Goal: Task Accomplishment & Management: Complete application form

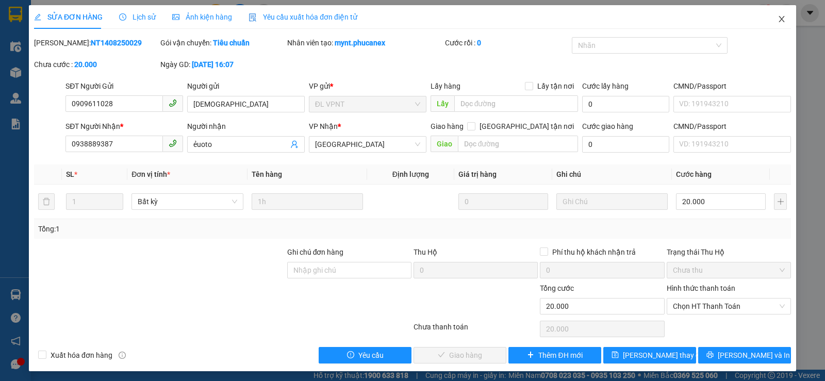
drag, startPoint x: 771, startPoint y: 19, endPoint x: 631, endPoint y: 7, distance: 140.3
click at [769, 19] on span "Close" at bounding box center [781, 19] width 29 height 29
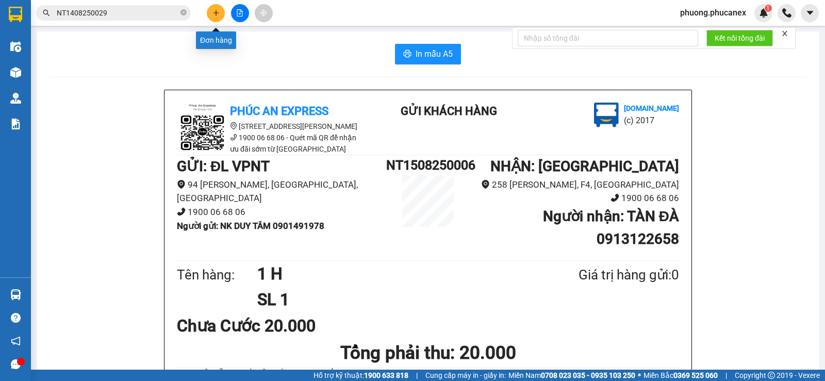
click at [217, 8] on button at bounding box center [216, 13] width 18 height 18
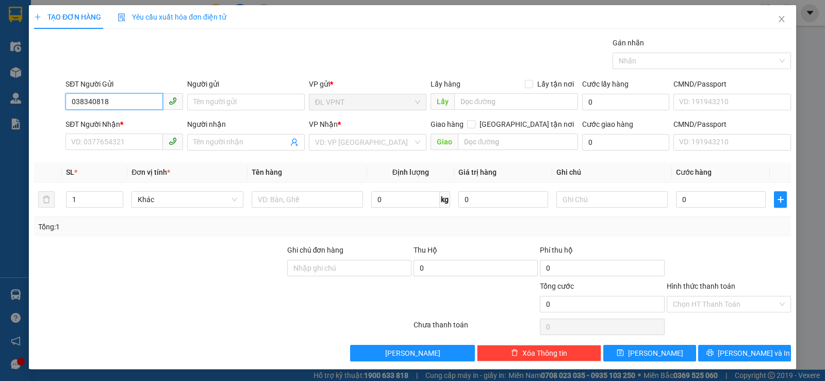
type input "0383408180"
click at [128, 123] on div "0383408180 - Hằng" at bounding box center [123, 122] width 104 height 11
type input "Hằng"
type input "0903011402"
type input "DIỄM"
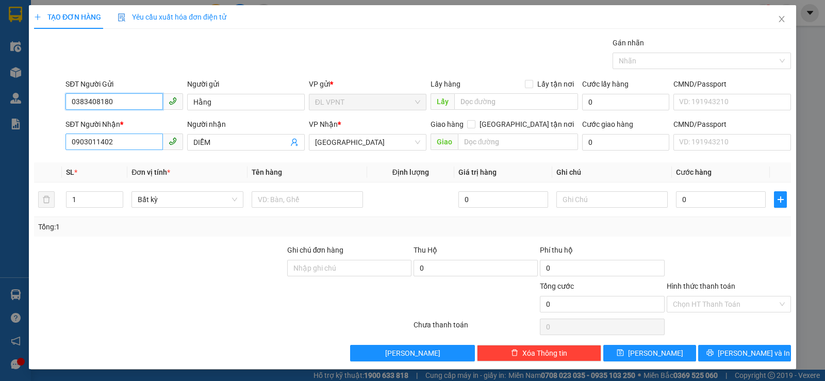
type input "0383408180"
drag, startPoint x: 72, startPoint y: 146, endPoint x: 55, endPoint y: 149, distance: 16.8
click at [55, 149] on div "SĐT Người Nhận * 0903011402 Người nhận DIỄM VP Nhận * [GEOGRAPHIC_DATA] tận nơi…" at bounding box center [412, 137] width 759 height 36
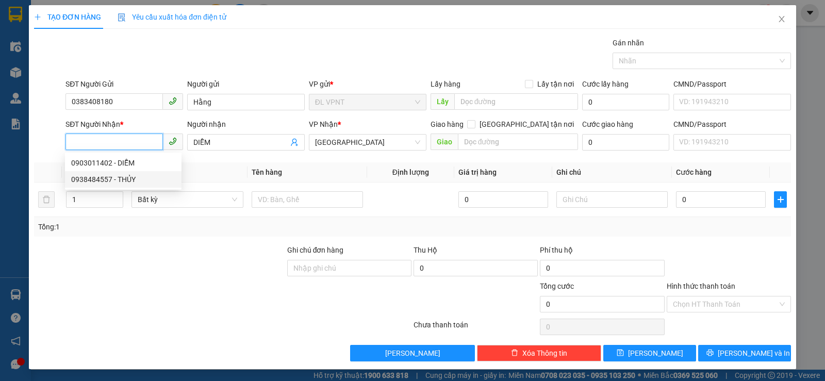
click at [91, 176] on div "0938484557 - THỦY" at bounding box center [123, 179] width 104 height 11
type input "0938484557"
type input "THỦY"
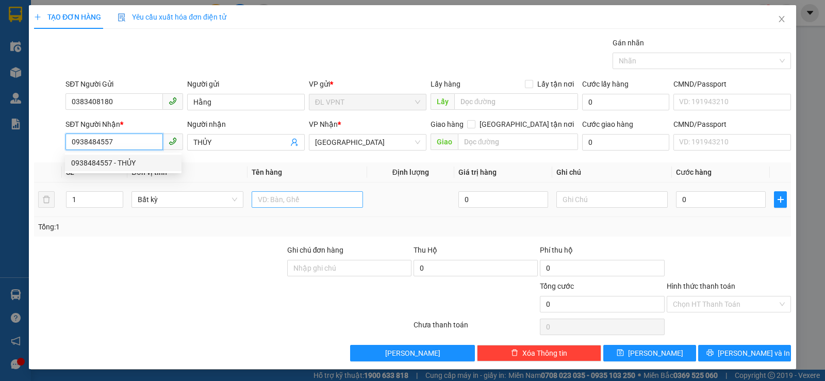
type input "0938484557"
click at [308, 196] on input "text" at bounding box center [307, 199] width 111 height 17
type input "2 T"
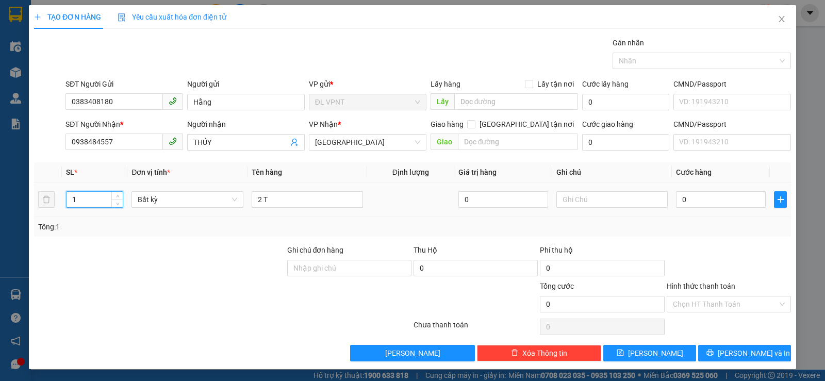
click at [95, 196] on input "1" at bounding box center [95, 199] width 56 height 15
type input "2"
drag, startPoint x: 691, startPoint y: 204, endPoint x: 674, endPoint y: 199, distance: 17.3
click at [689, 203] on input "0" at bounding box center [721, 199] width 90 height 17
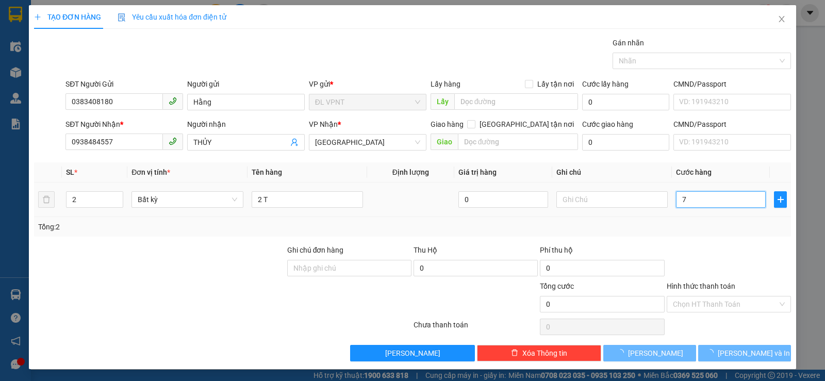
type input "70"
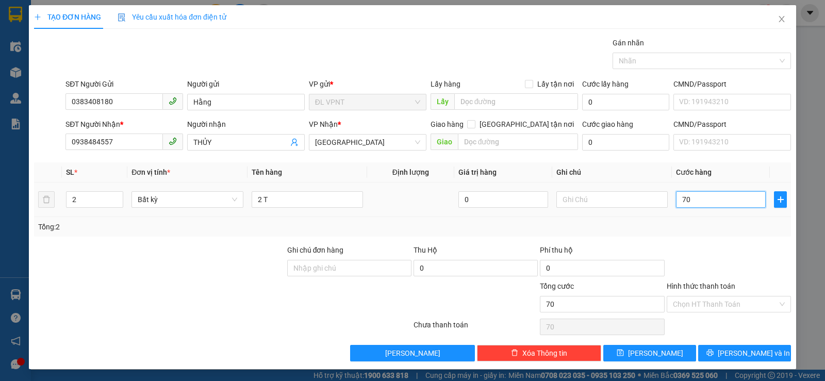
type input "70"
click at [710, 304] on input "Hình thức thanh toán" at bounding box center [725, 304] width 105 height 15
type input "70.000"
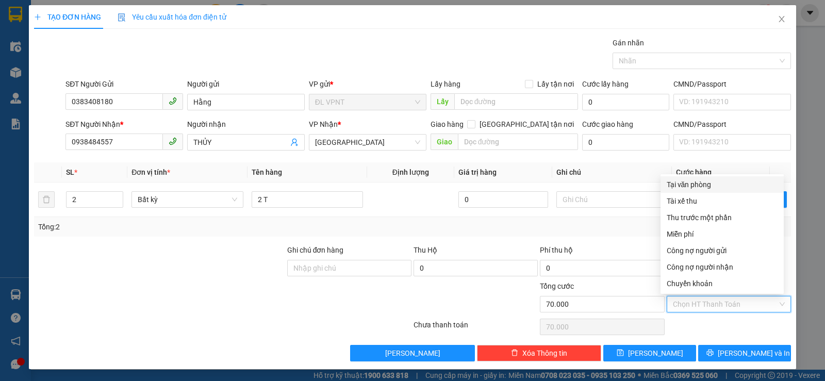
click at [703, 179] on div "Tại văn phòng" at bounding box center [722, 184] width 111 height 11
type input "0"
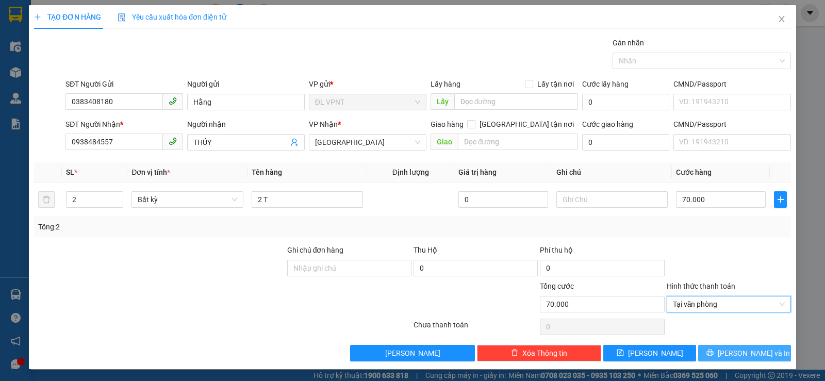
click at [732, 359] on button "[PERSON_NAME] và In" at bounding box center [744, 353] width 93 height 17
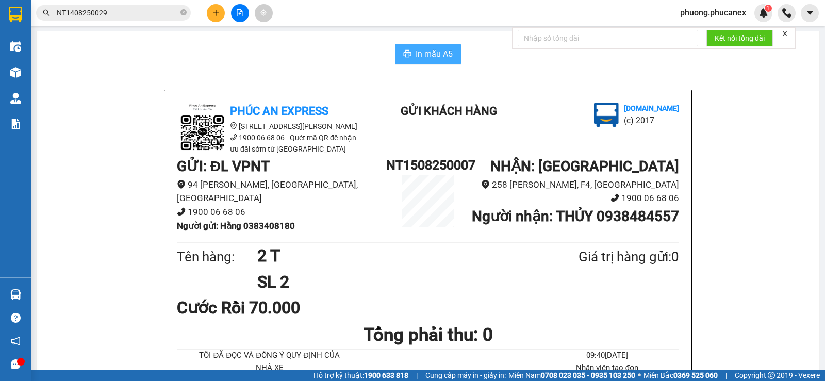
click at [428, 52] on span "In mẫu A5" at bounding box center [434, 53] width 37 height 13
click at [219, 14] on icon "plus" at bounding box center [215, 12] width 7 height 7
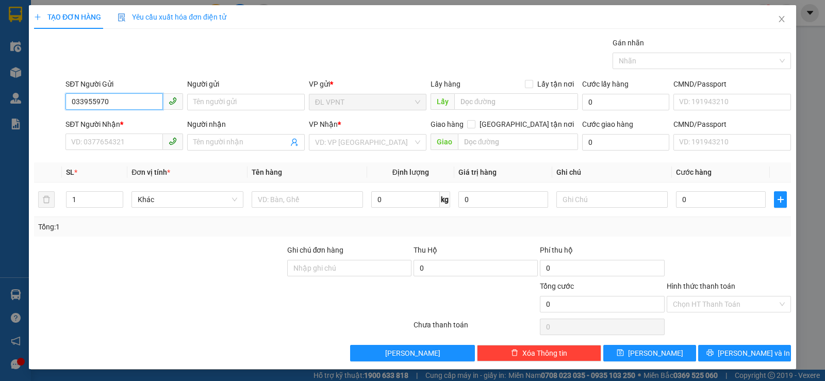
type input "0339559707"
click at [123, 120] on div "0339559707 - NHÀ SÁCH GIÁO LÝ" at bounding box center [125, 122] width 109 height 11
type input "NHÀ SÁCH GIÁO LÝ"
type input "0939533004"
type input "nhà sách hoà bình"
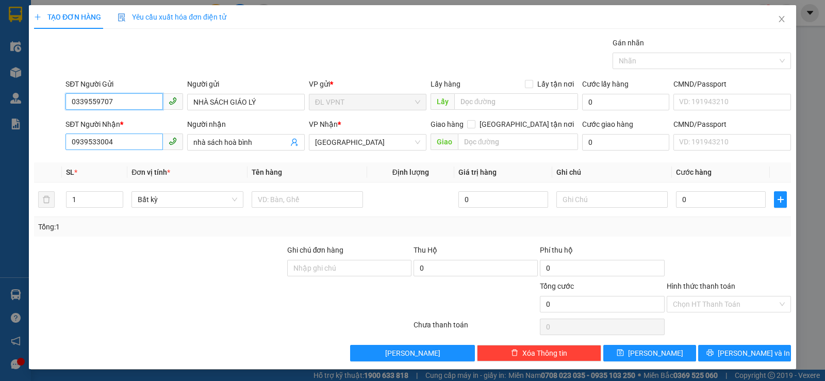
type input "0339559707"
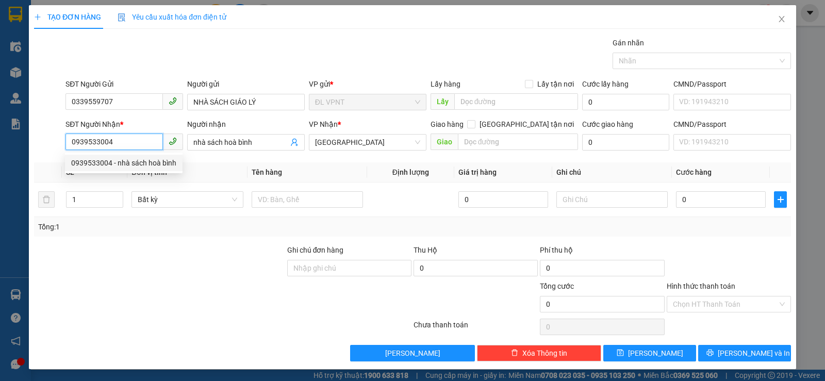
drag, startPoint x: 112, startPoint y: 145, endPoint x: 79, endPoint y: 146, distance: 33.0
click at [79, 146] on input "0939533004" at bounding box center [113, 142] width 97 height 17
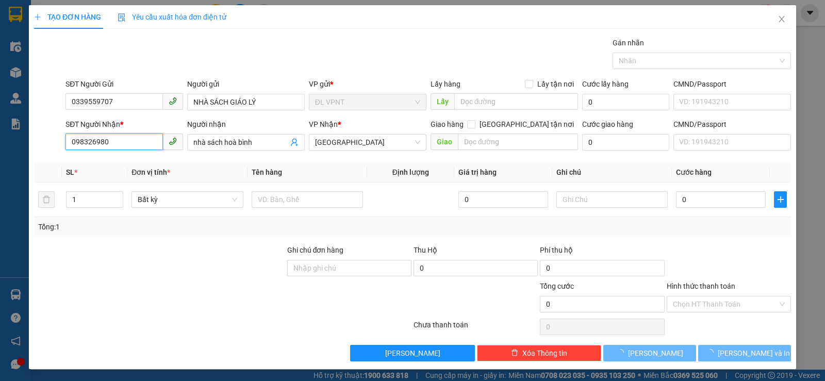
type input "0983269800"
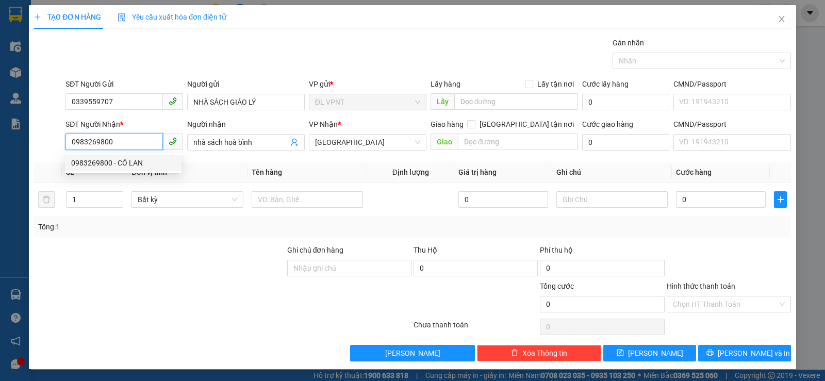
click at [133, 162] on div "0983269800 - CÔ LAN" at bounding box center [123, 162] width 104 height 11
type input "CÔ LAN"
type input "0983269800"
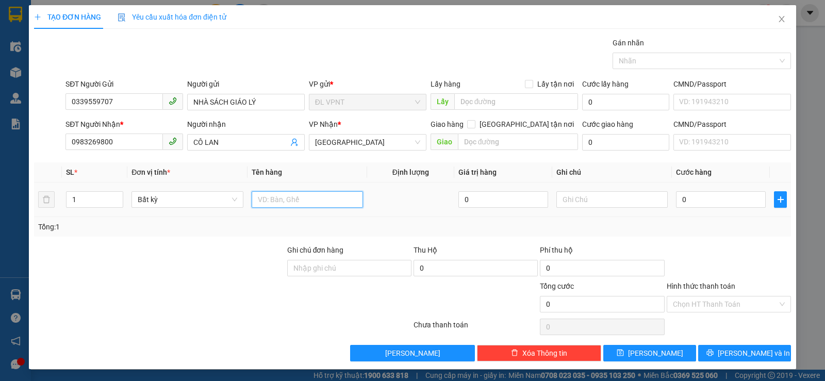
click at [301, 199] on input "text" at bounding box center [307, 199] width 111 height 17
type input "5 T"
click at [83, 205] on input "1" at bounding box center [95, 199] width 56 height 15
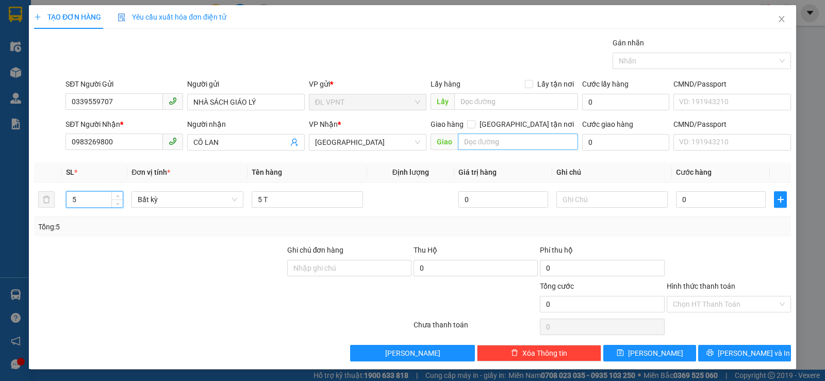
type input "5"
click at [487, 144] on input "text" at bounding box center [518, 142] width 121 height 17
paste input "Đ"
paste input "Ư"
paste input "ỜNG"
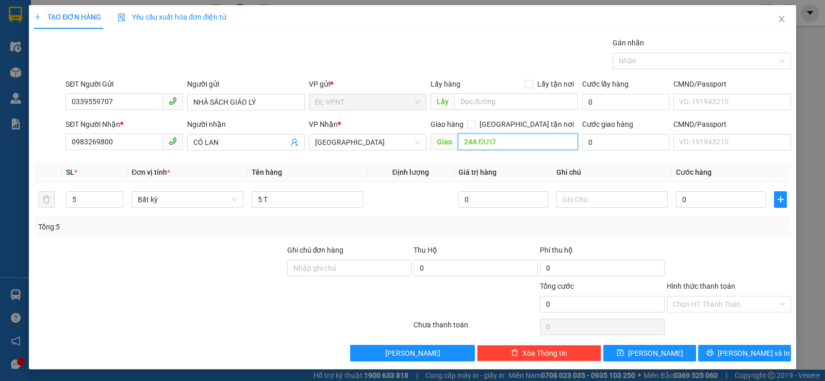
paste input "ỜNG"
paste input "Ố"
paste input "Ê"
paste input "ỆP"
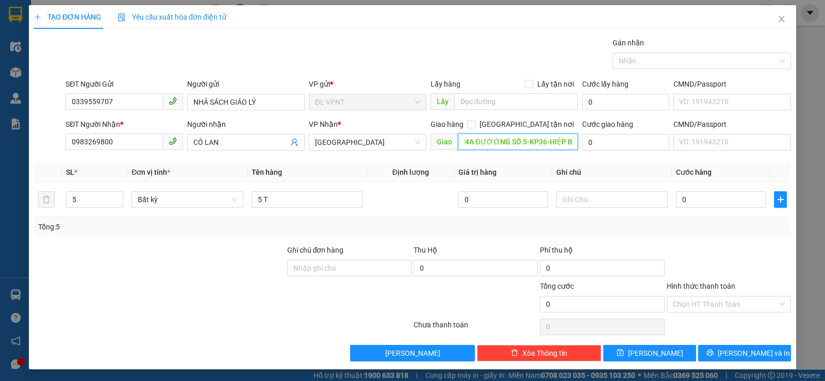
paste input "ÌNH"
paste input "Ủ"
paste input "Đ"
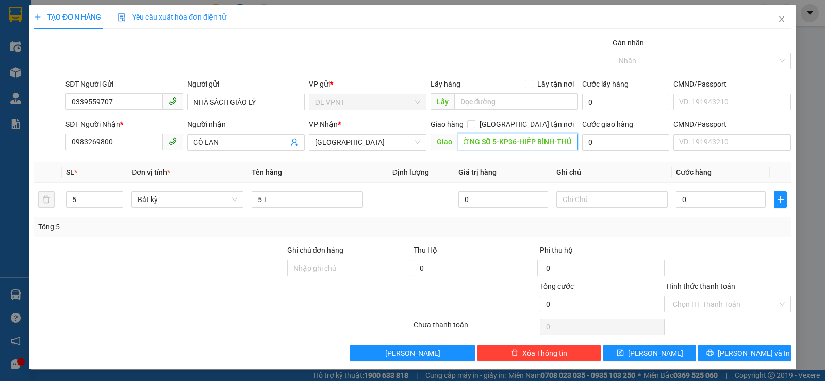
paste input "Ư"
paste input "ỨC"
type input "24A ĐƯỜỜNG SỐ 5-KP36-HIỆP BÌNH-THỦ [GEOGRAPHIC_DATA]"
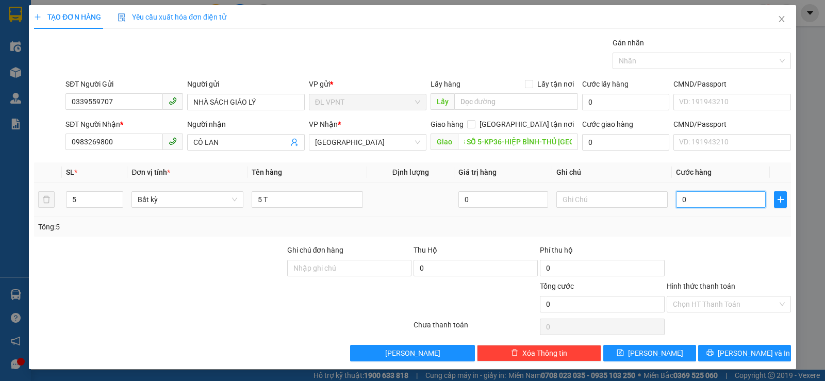
click at [693, 200] on input "0" at bounding box center [721, 199] width 90 height 17
type input "1"
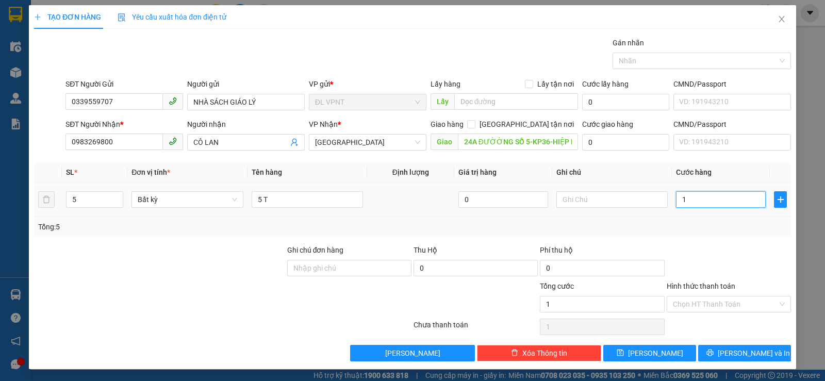
type input "15"
type input "150"
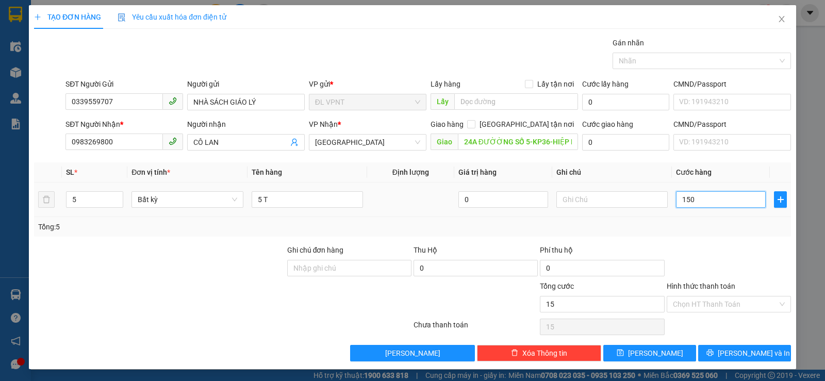
type input "150"
click at [597, 144] on input "0" at bounding box center [625, 142] width 87 height 17
type input "150.000"
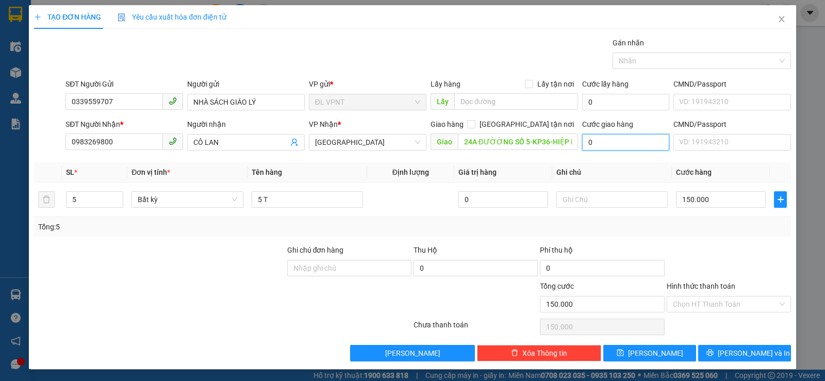
type input "3"
type input "150.003"
type input "35"
type input "150.035"
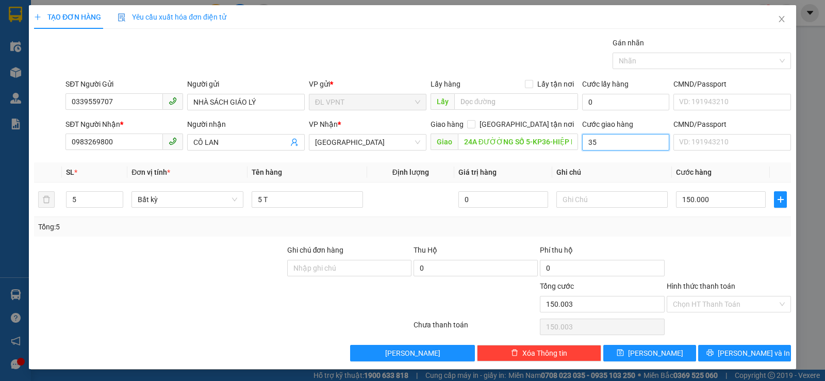
type input "150.035"
type input "350"
type input "150.350"
click at [671, 228] on div "Tổng: 5" at bounding box center [412, 226] width 749 height 11
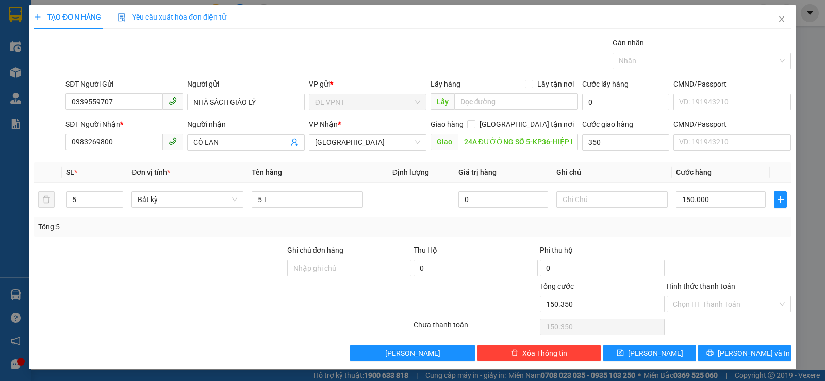
type input "350.000"
type input "500.000"
click at [719, 306] on input "Hình thức thanh toán" at bounding box center [725, 304] width 105 height 15
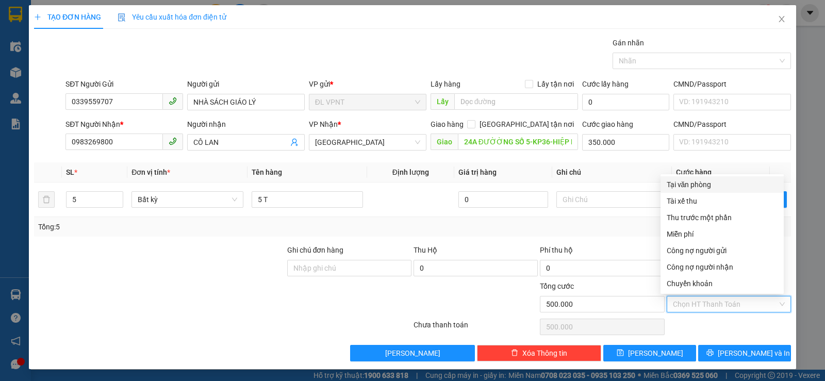
click at [690, 184] on div "Tại văn phòng" at bounding box center [722, 184] width 111 height 11
type input "0"
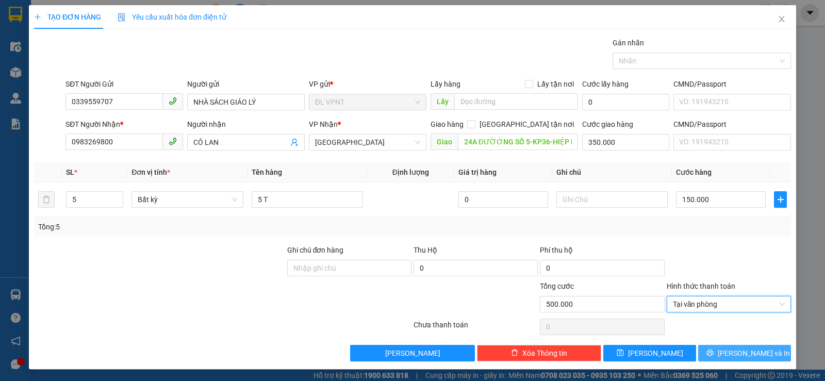
drag, startPoint x: 738, startPoint y: 352, endPoint x: 825, endPoint y: 271, distance: 118.9
click at [738, 352] on span "[PERSON_NAME] và In" at bounding box center [754, 353] width 72 height 11
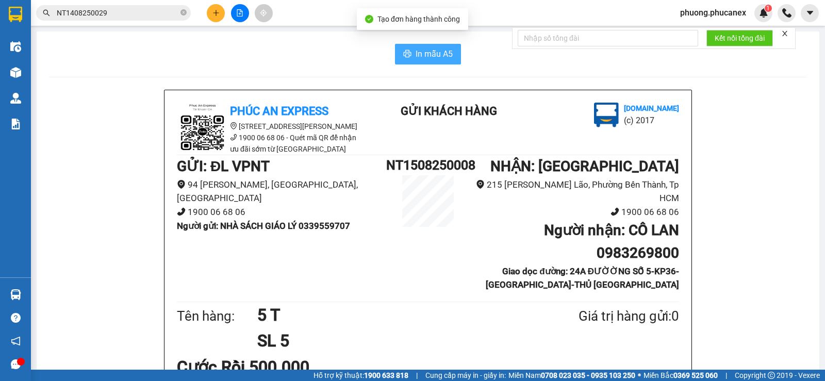
click at [421, 54] on span "In mẫu A5" at bounding box center [434, 53] width 37 height 13
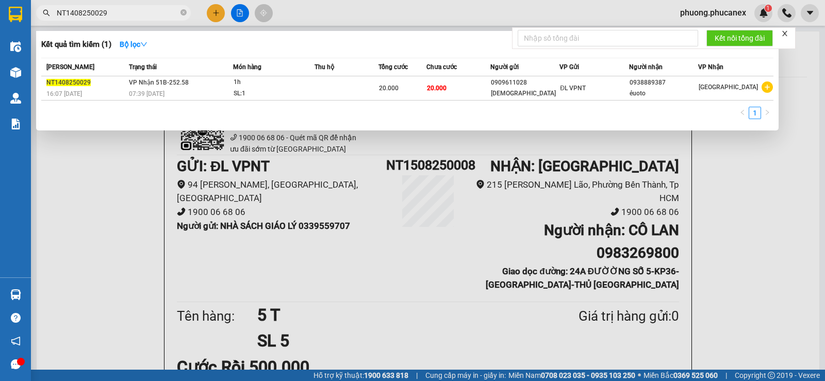
drag, startPoint x: 111, startPoint y: 10, endPoint x: 97, endPoint y: 16, distance: 15.5
click at [97, 16] on input "NT1408250029" at bounding box center [118, 12] width 122 height 11
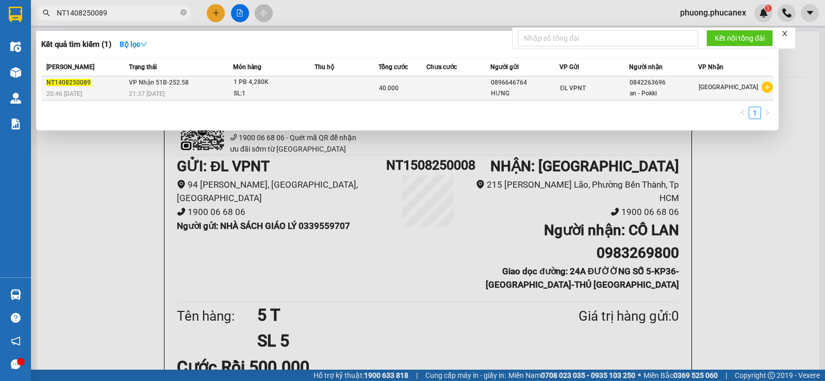
type input "NT1408250089"
click at [507, 86] on div "0896646764" at bounding box center [525, 82] width 68 height 11
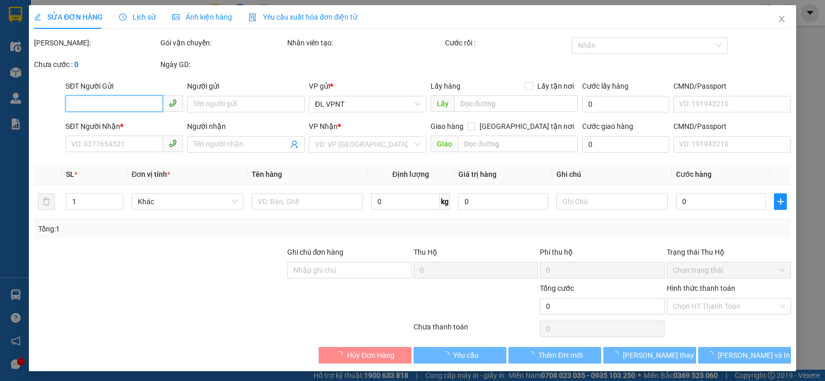
type input "0896646764"
type input "HƯNG"
type input "0842263696"
type input "an - Pokki"
type input "40.000"
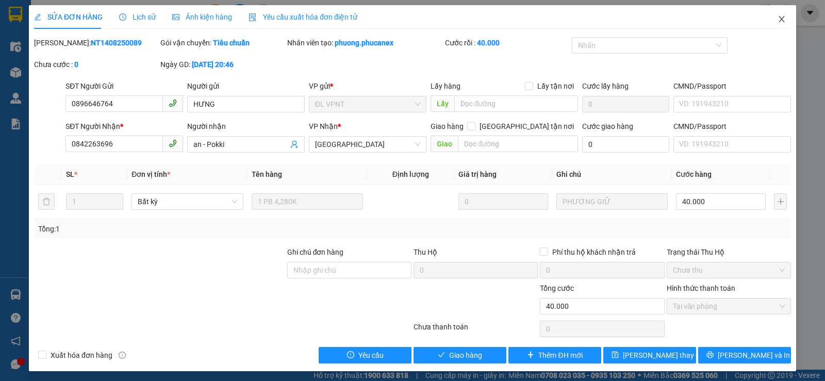
click at [779, 19] on icon "close" at bounding box center [782, 19] width 6 height 6
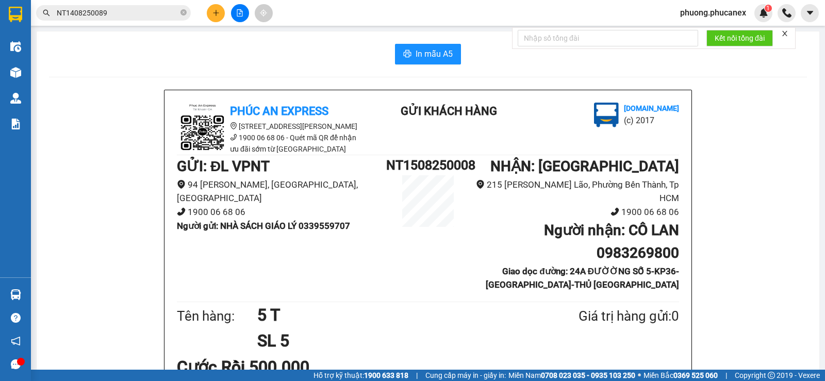
click at [211, 14] on button at bounding box center [216, 13] width 18 height 18
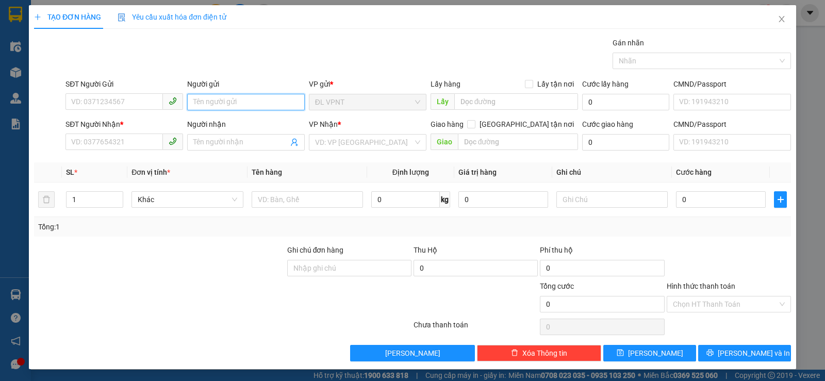
click at [205, 104] on input "Người gửi" at bounding box center [246, 102] width 118 height 17
paste input "ÌNH"
type input "TÌNH"
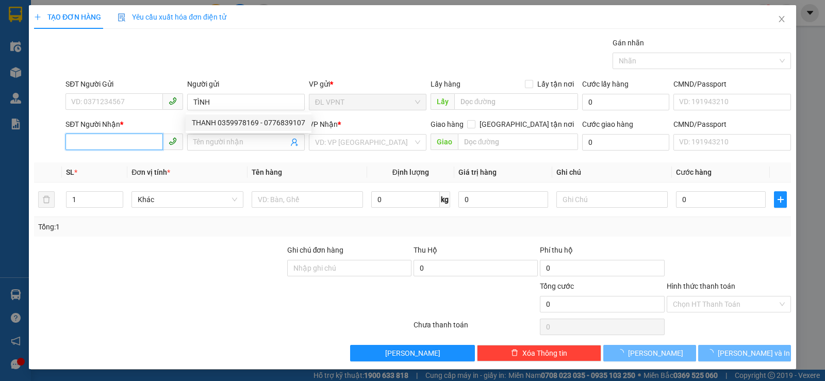
click at [135, 149] on input "SĐT Người Nhận *" at bounding box center [113, 142] width 97 height 17
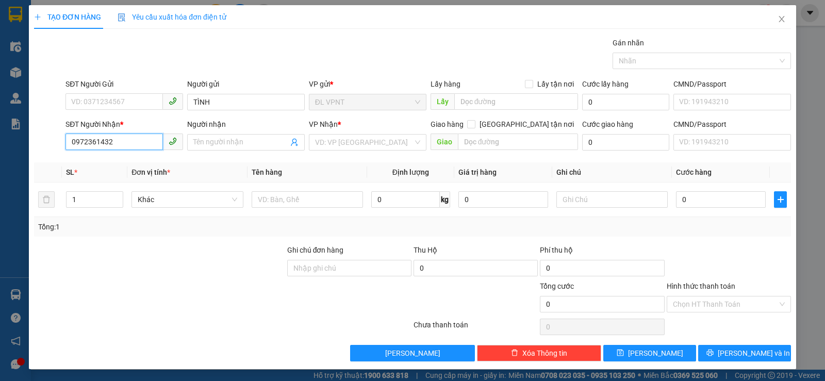
drag, startPoint x: 112, startPoint y: 144, endPoint x: 104, endPoint y: 144, distance: 8.3
click at [104, 144] on input "0972361432" at bounding box center [113, 142] width 97 height 17
type input "0972361424"
click at [116, 166] on div "0972361424 - ĐẠT" at bounding box center [123, 162] width 104 height 11
type input "ĐẠT"
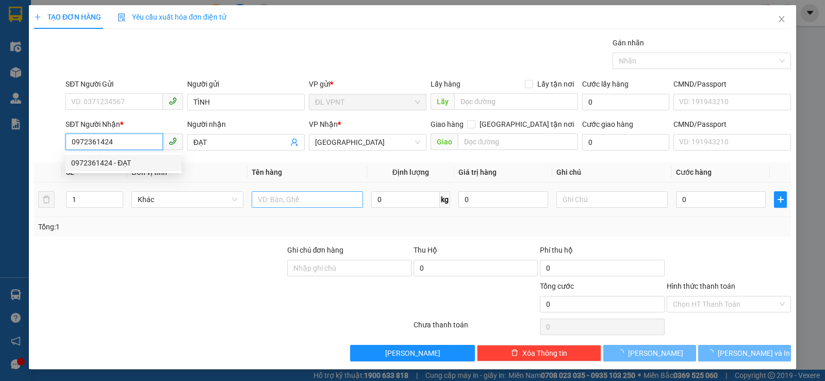
type input "0972361424"
click at [288, 201] on input "text" at bounding box center [307, 199] width 111 height 17
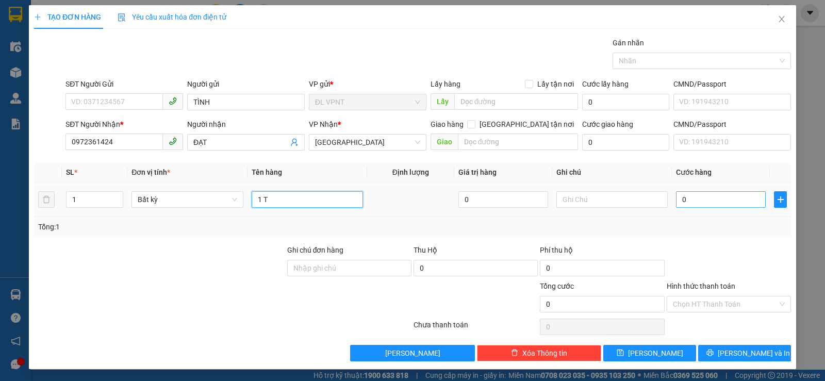
type input "1 T"
click at [704, 196] on input "0" at bounding box center [721, 199] width 90 height 17
type input "5"
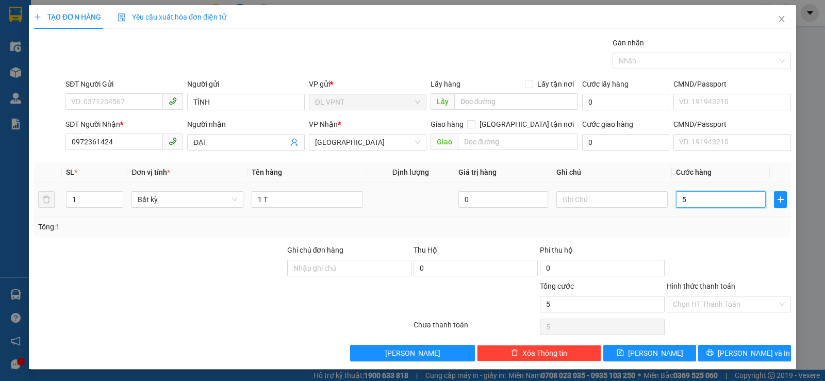
type input "50"
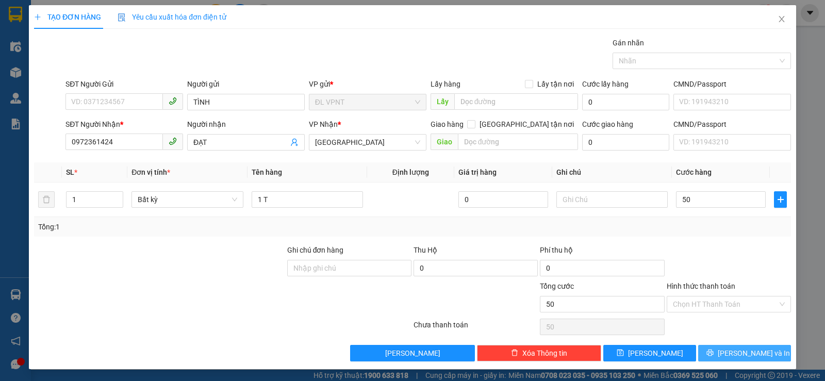
click at [736, 355] on span "[PERSON_NAME] và In" at bounding box center [754, 353] width 72 height 11
type input "50.000"
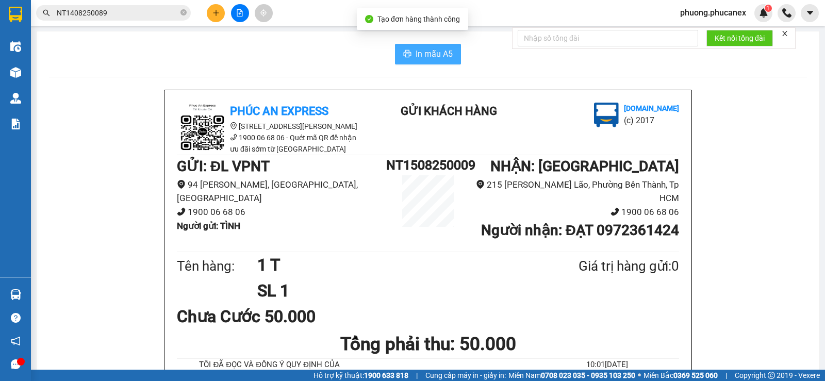
click at [433, 56] on span "In mẫu A5" at bounding box center [434, 53] width 37 height 13
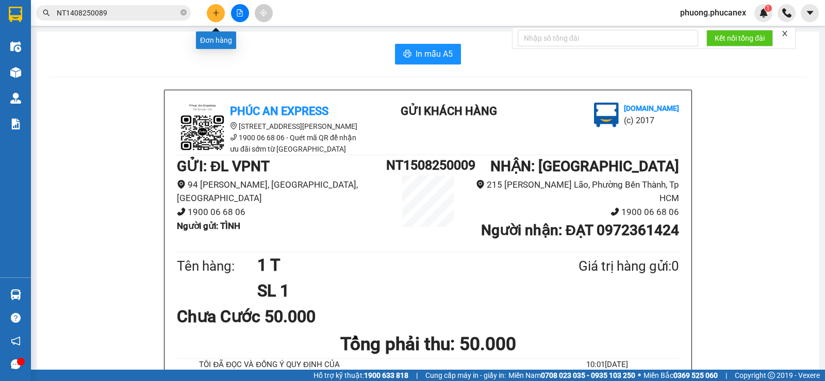
click at [211, 11] on button at bounding box center [216, 13] width 18 height 18
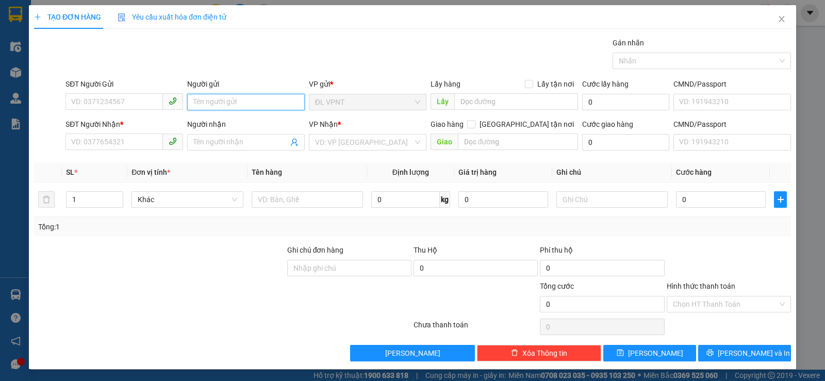
click at [211, 100] on input "Người gửi" at bounding box center [246, 102] width 118 height 17
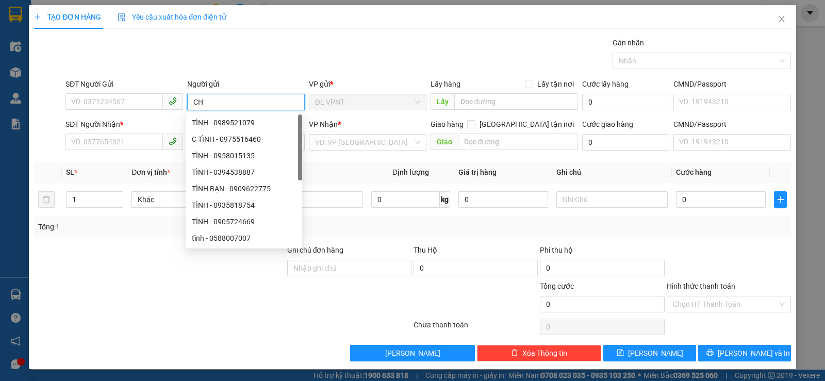
paste input "Ú"
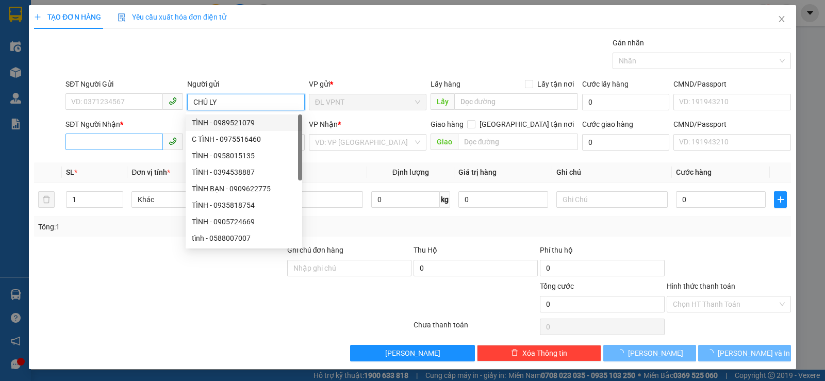
type input "CHÚ LY"
click at [112, 142] on input "SĐT Người Nhận *" at bounding box center [113, 142] width 97 height 17
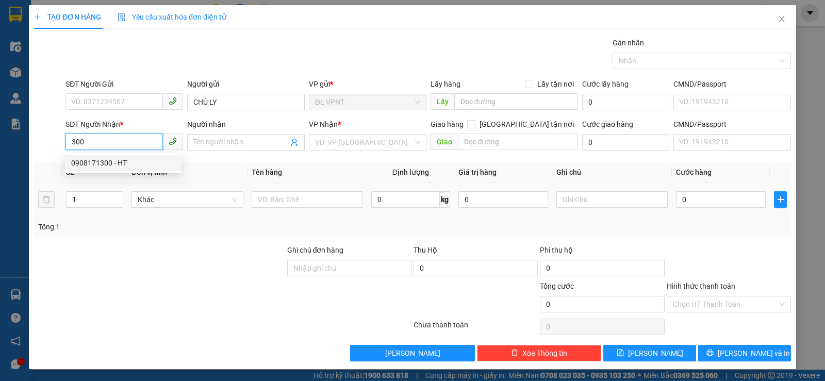
drag, startPoint x: 111, startPoint y: 162, endPoint x: 247, endPoint y: 197, distance: 140.5
click at [110, 162] on div "0908171300 - HT" at bounding box center [123, 162] width 104 height 11
type input "0908171300"
type input "HT"
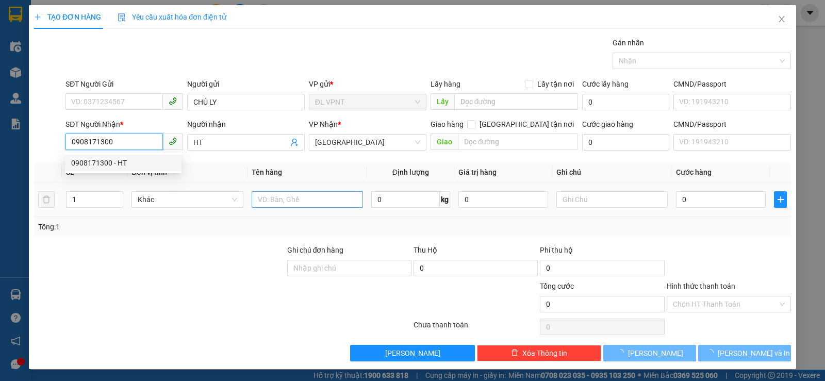
type input "0908171300"
click at [269, 201] on input "text" at bounding box center [307, 199] width 111 height 17
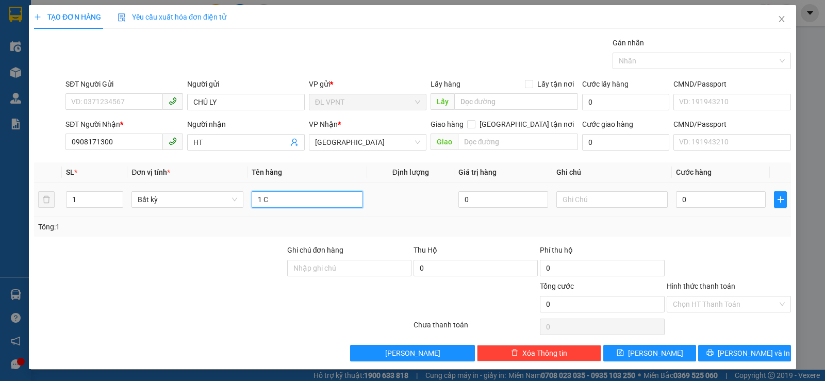
paste input "ỤC"
paste input "Đ"
type input "1 CỤC ĐEN"
click at [689, 206] on input "0" at bounding box center [721, 199] width 90 height 17
type input "3"
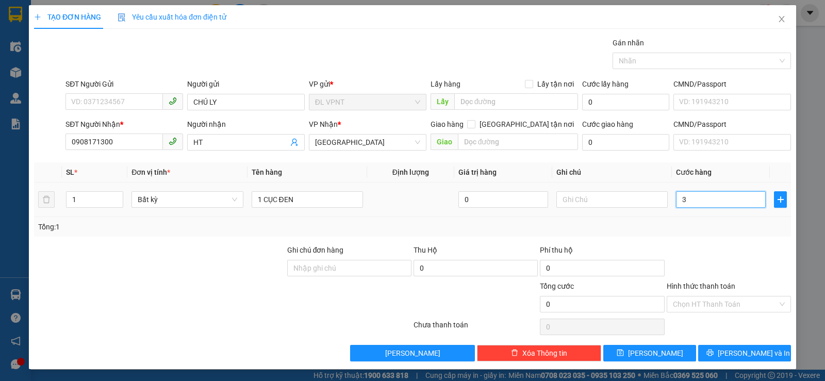
type input "3"
type input "30"
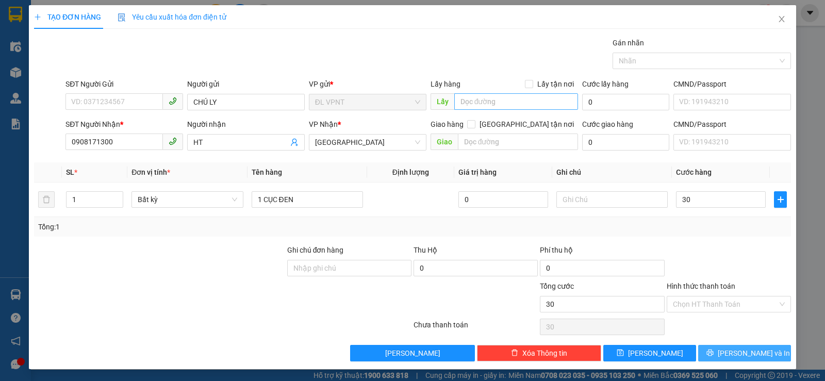
drag, startPoint x: 715, startPoint y: 349, endPoint x: 463, endPoint y: 98, distance: 355.5
click at [714, 349] on button "[PERSON_NAME] và In" at bounding box center [744, 353] width 93 height 17
type input "30.000"
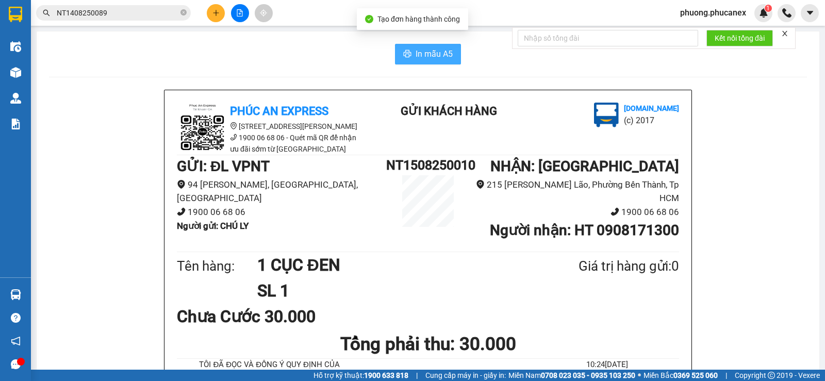
click at [410, 53] on button "In mẫu A5" at bounding box center [428, 54] width 66 height 21
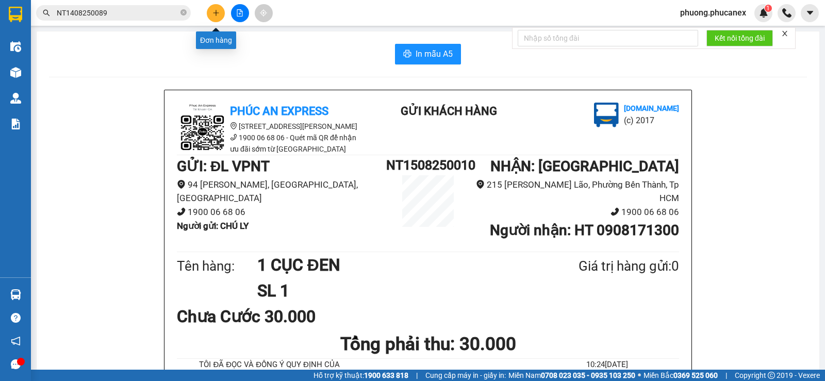
click at [212, 14] on icon "plus" at bounding box center [215, 12] width 7 height 7
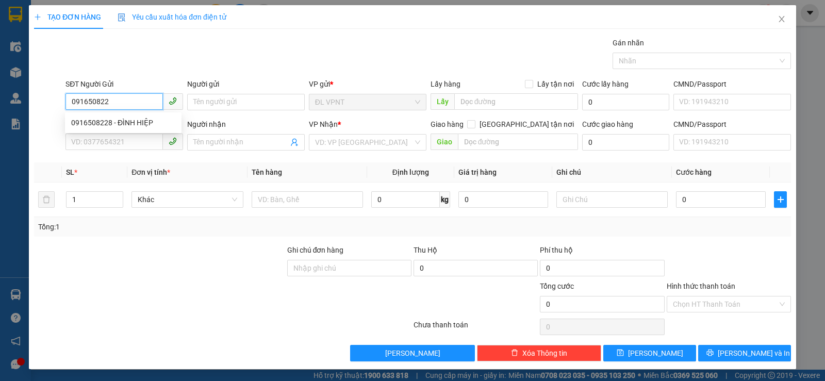
type input "0916508228"
click at [129, 126] on div "0916508228 - ĐÌNH HIỆP" at bounding box center [123, 122] width 104 height 11
type input "ĐÌNH HIỆP"
type input "0797538018"
type input "LOAN"
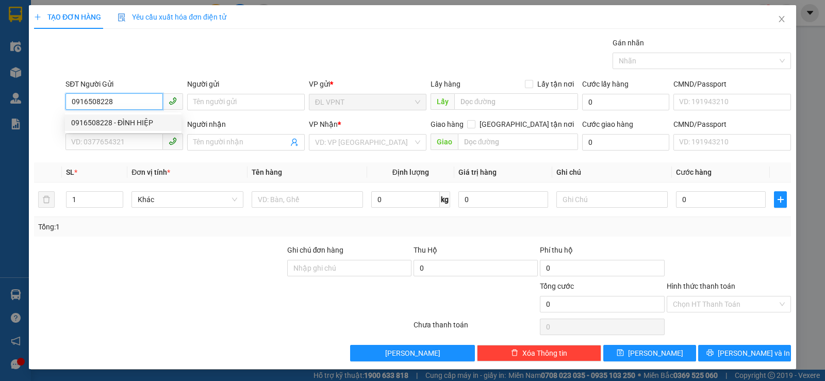
type input "157B TX21, [GEOGRAPHIC_DATA], Q.12"
type input "500.000"
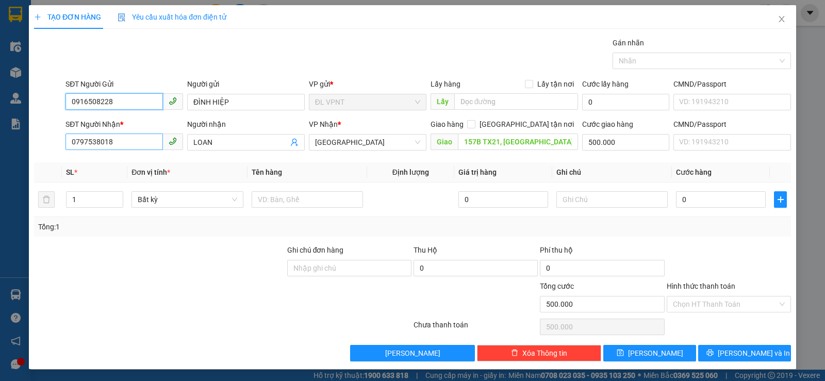
type input "0916508228"
drag, startPoint x: 120, startPoint y: 147, endPoint x: 51, endPoint y: 146, distance: 69.1
click at [51, 146] on div "SĐT Người Nhận * 0797538018 0797538018 Người nhận LOAN VP Nhận * [GEOGRAPHIC_DA…" at bounding box center [412, 137] width 759 height 36
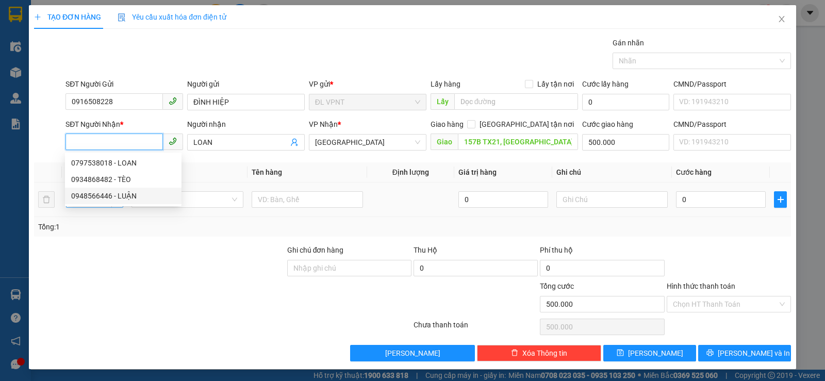
drag, startPoint x: 108, startPoint y: 189, endPoint x: 116, endPoint y: 192, distance: 8.3
click at [110, 189] on div "0948566446 - LUẬN" at bounding box center [123, 196] width 117 height 17
type input "0948566446"
type input "LUẬN"
type input "0"
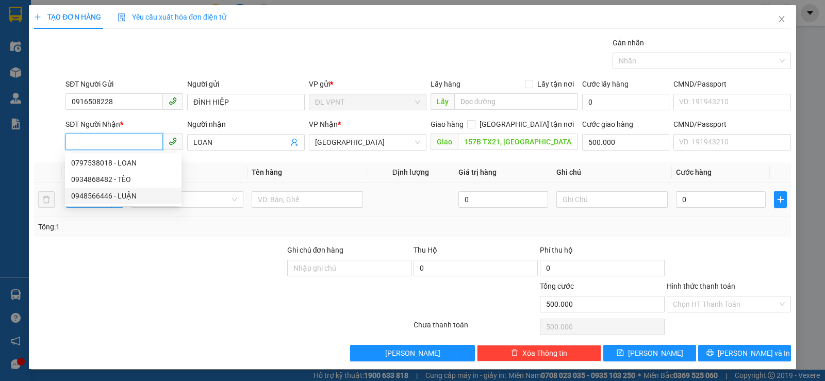
type input "0"
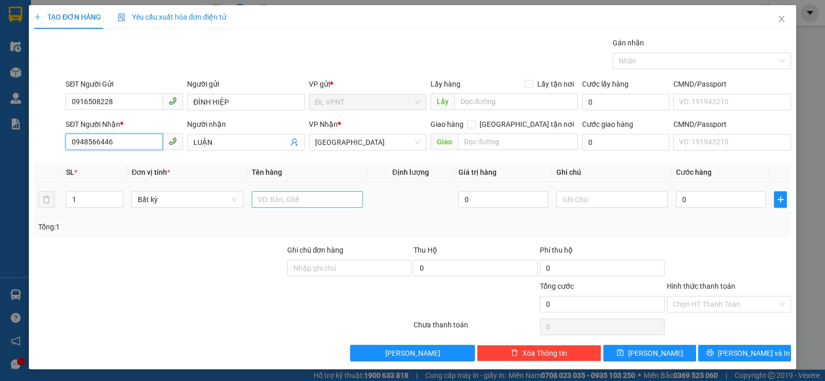
type input "0948566446"
click at [273, 199] on input "text" at bounding box center [307, 199] width 111 height 17
type input "10 T"
click at [76, 199] on input "1" at bounding box center [95, 199] width 56 height 15
type input "10"
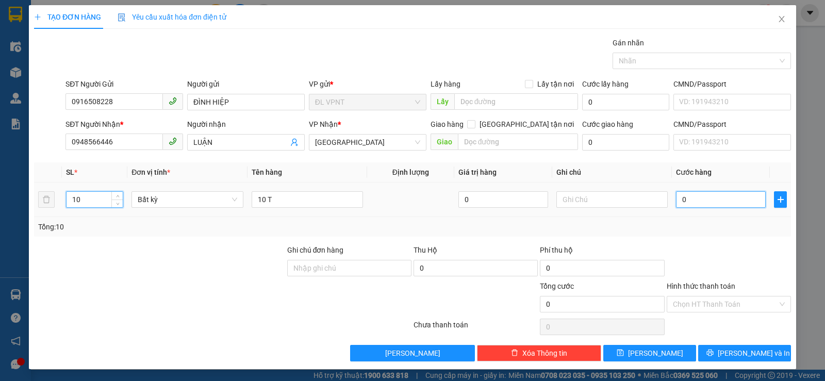
click at [693, 203] on input "0" at bounding box center [721, 199] width 90 height 17
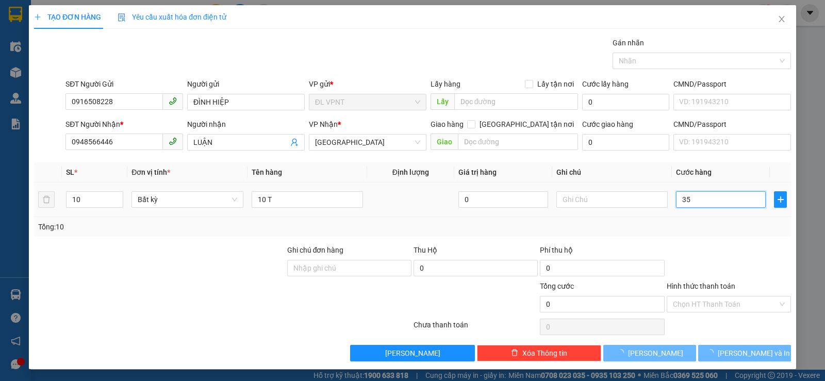
type input "350"
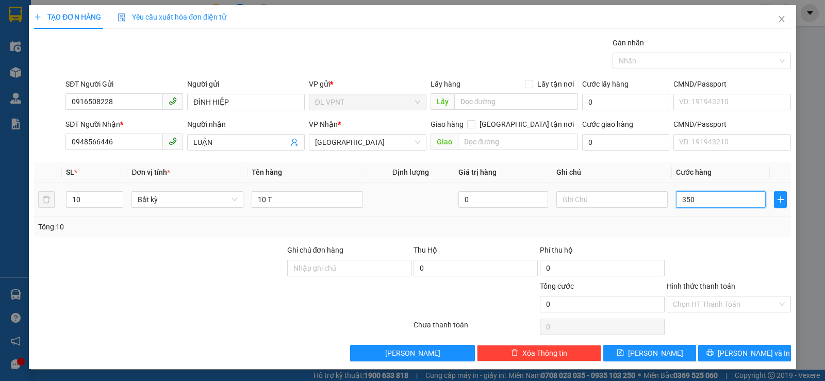
type input "350"
click at [566, 199] on input "text" at bounding box center [611, 199] width 111 height 17
type input "350.000"
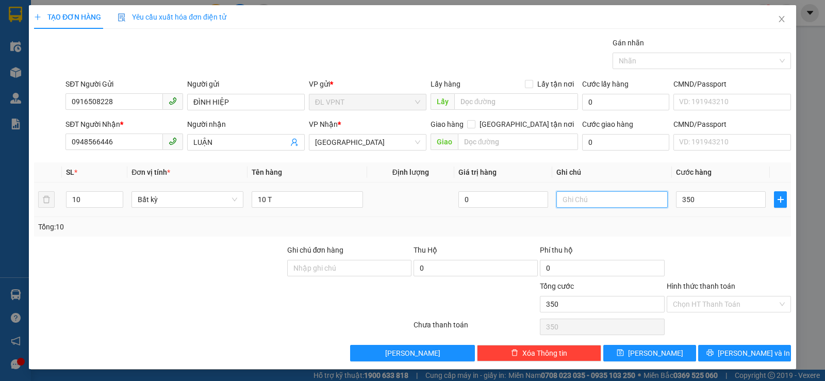
type input "350.000"
click at [581, 200] on input "MB:" at bounding box center [611, 199] width 111 height 17
paste input "[DATE] 10:25"
type input "MB: [DATE] 10:25 (350K)"
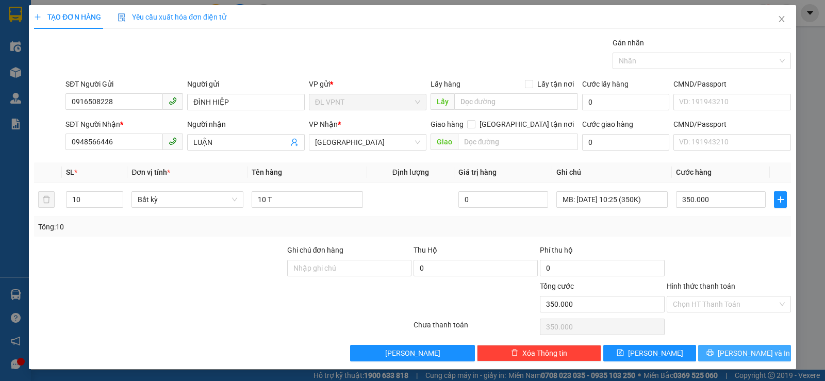
click at [726, 351] on button "[PERSON_NAME] và In" at bounding box center [744, 353] width 93 height 17
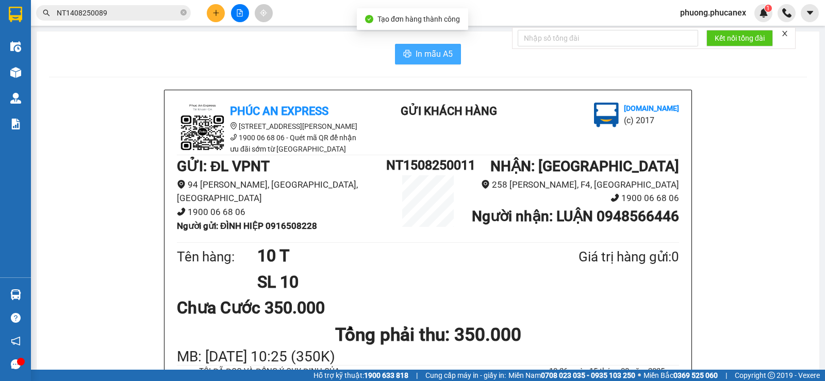
click at [416, 52] on span "In mẫu A5" at bounding box center [434, 53] width 37 height 13
drag, startPoint x: 321, startPoint y: 226, endPoint x: 270, endPoint y: 231, distance: 51.8
click at [270, 231] on li "Người gửi : ĐÌNH HIỆP 0916508228" at bounding box center [281, 226] width 209 height 14
copy b "0916508228"
click at [216, 11] on icon "plus" at bounding box center [215, 12] width 7 height 7
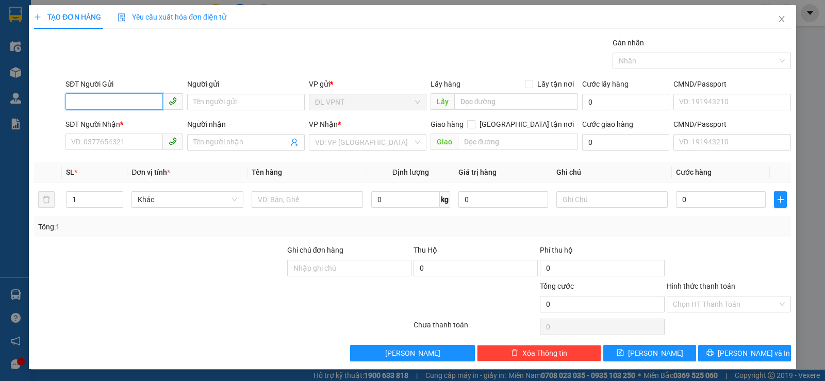
click at [90, 102] on input "SĐT Người Gửi" at bounding box center [113, 101] width 97 height 17
paste input "0916508228"
type input "0916508228"
click at [140, 121] on div "0916508228 - ĐÌNH HIỆP" at bounding box center [123, 122] width 104 height 11
type input "ĐÌNH HIỆP"
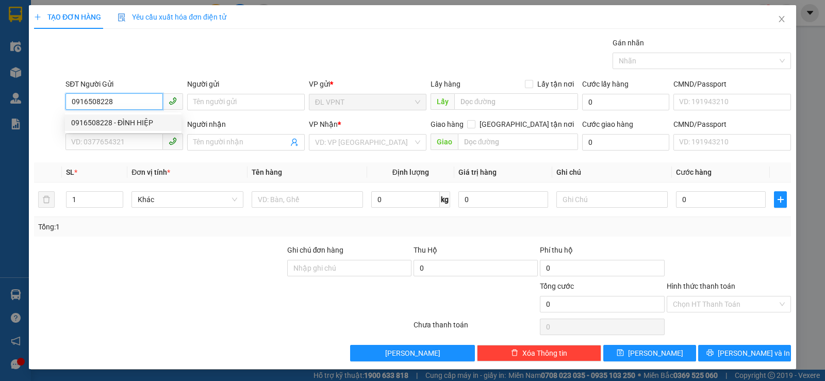
type input "0948566446"
type input "LUẬN"
type input "0916508228"
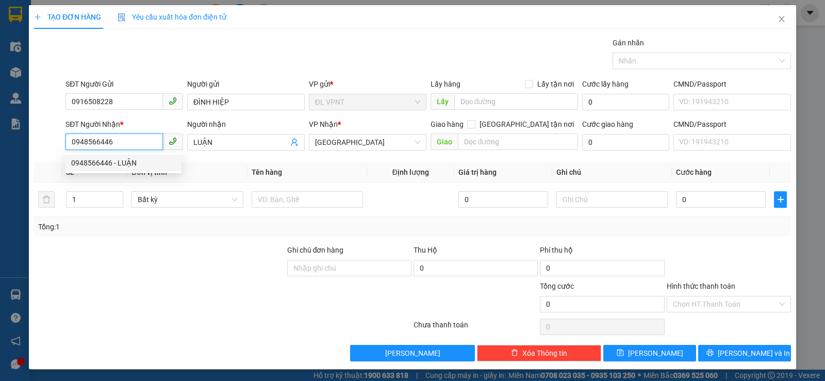
drag, startPoint x: 121, startPoint y: 142, endPoint x: 67, endPoint y: 143, distance: 54.2
click at [67, 143] on input "0948566446" at bounding box center [113, 142] width 97 height 17
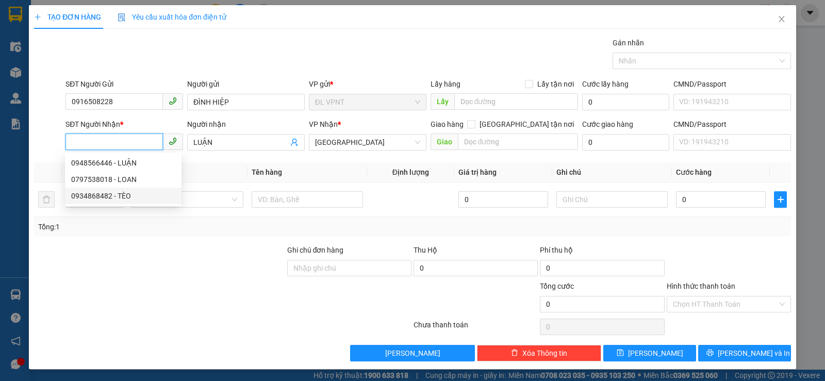
click at [110, 194] on div "0934868482 - TÈO" at bounding box center [123, 195] width 104 height 11
type input "0934868482"
type input "TÈO"
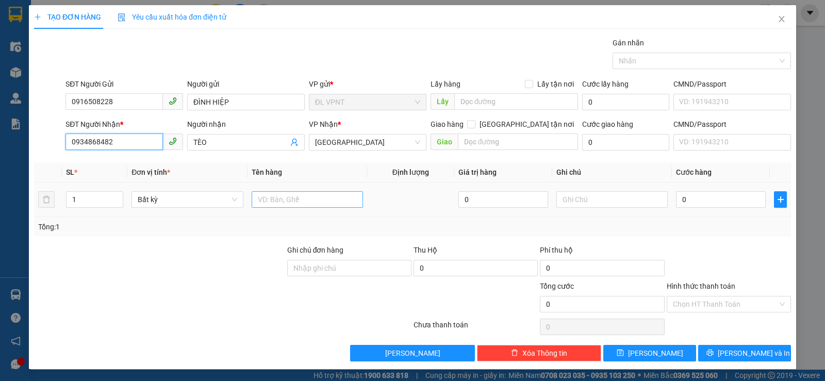
type input "0934868482"
click at [298, 201] on input "text" at bounding box center [307, 199] width 111 height 17
type input "5 T"
click at [84, 202] on input "1" at bounding box center [95, 199] width 56 height 15
type input "5"
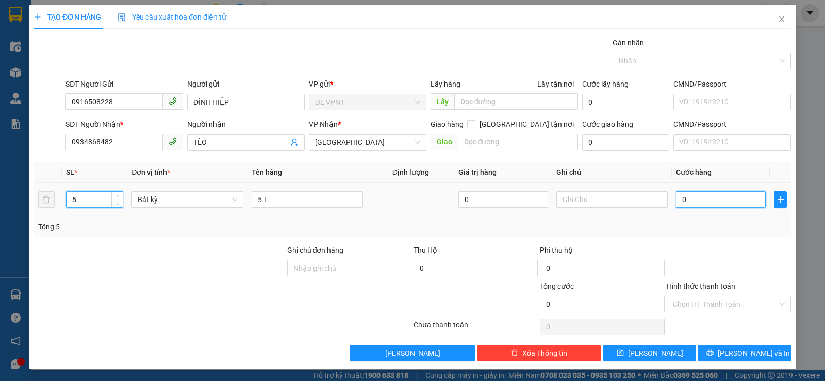
click at [696, 202] on input "0" at bounding box center [721, 199] width 90 height 17
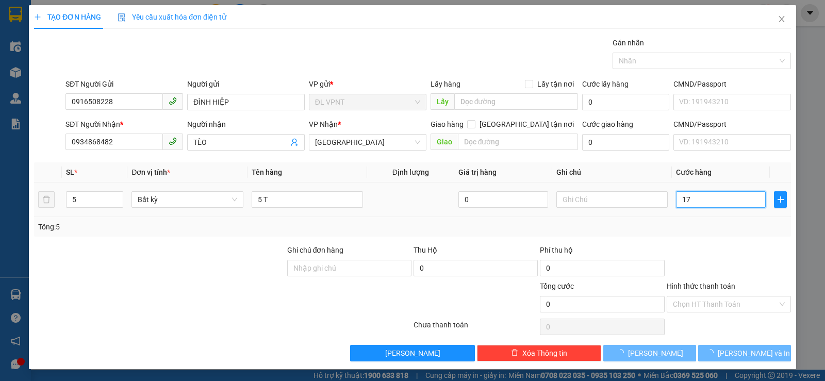
type input "175"
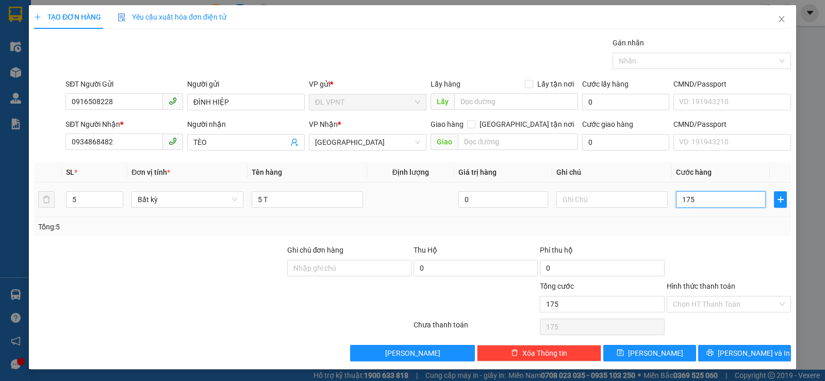
type input "175"
type input "175.000"
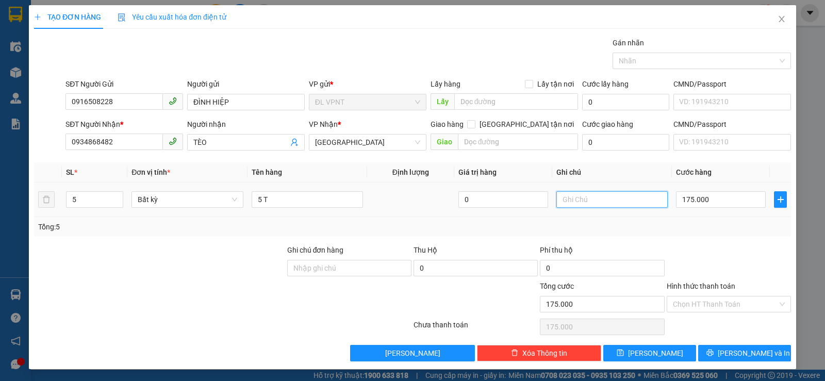
click at [567, 202] on input "text" at bounding box center [611, 199] width 111 height 17
paste input "[DATE] 10:25"
type input "MB: [DATE] 10:25"
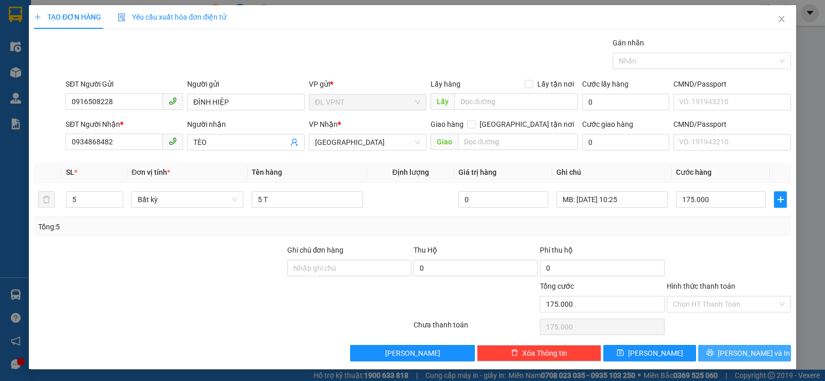
drag, startPoint x: 732, startPoint y: 353, endPoint x: 408, endPoint y: 64, distance: 433.2
click at [732, 352] on span "[PERSON_NAME] và In" at bounding box center [754, 353] width 72 height 11
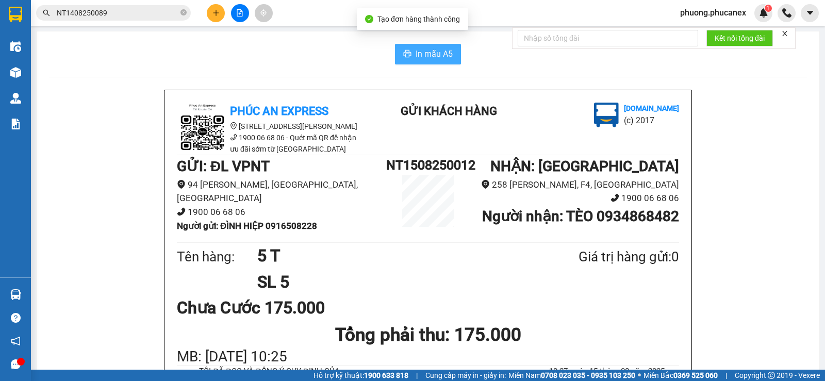
click at [441, 52] on span "In mẫu A5" at bounding box center [434, 53] width 37 height 13
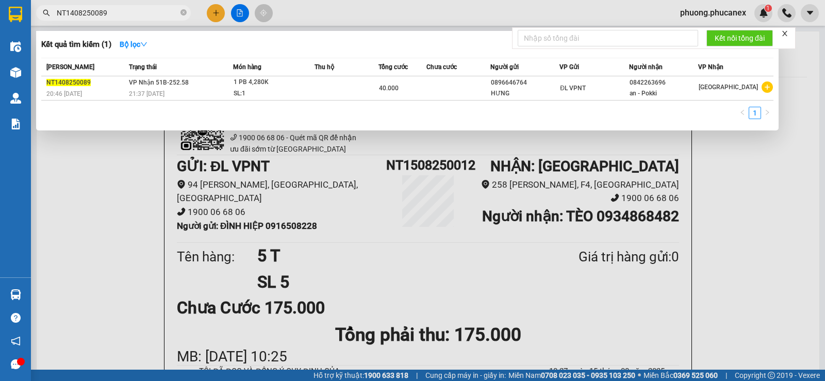
drag, startPoint x: 108, startPoint y: 14, endPoint x: 57, endPoint y: 15, distance: 51.6
click at [57, 15] on input "NT1408250089" at bounding box center [118, 12] width 122 height 11
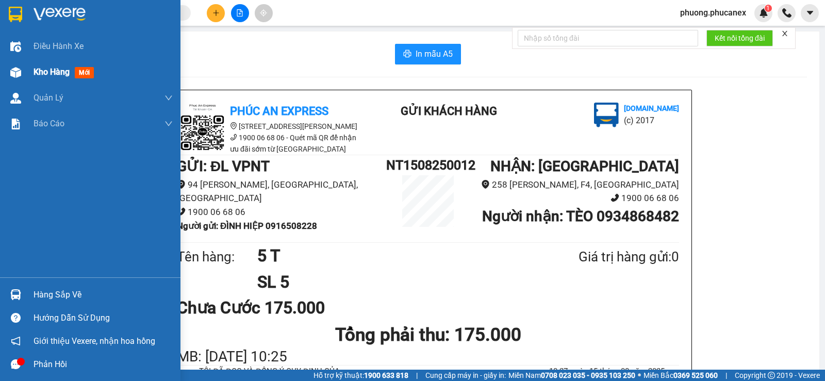
click at [58, 73] on span "Kho hàng" at bounding box center [52, 72] width 36 height 10
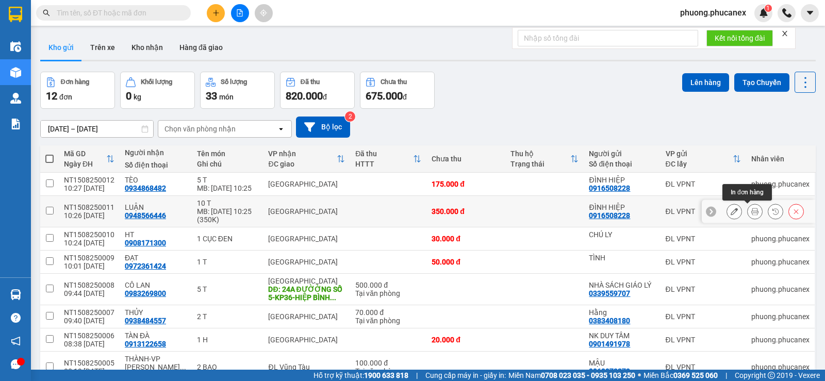
click at [751, 211] on icon at bounding box center [754, 211] width 7 height 7
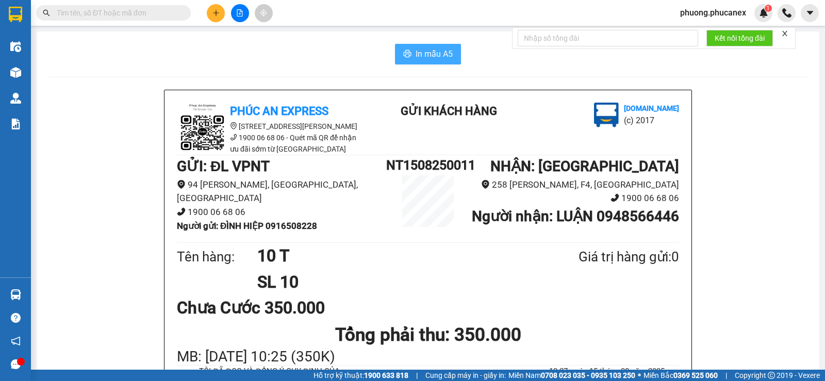
click at [428, 51] on span "In mẫu A5" at bounding box center [434, 53] width 37 height 13
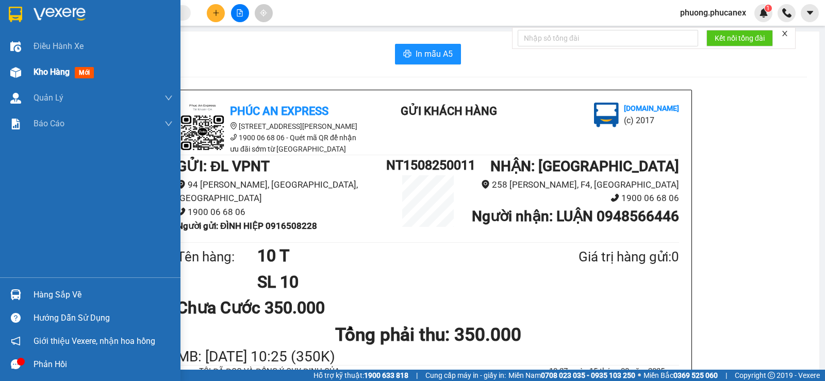
click at [54, 71] on span "Kho hàng" at bounding box center [52, 72] width 36 height 10
